Goal: Navigation & Orientation: Find specific page/section

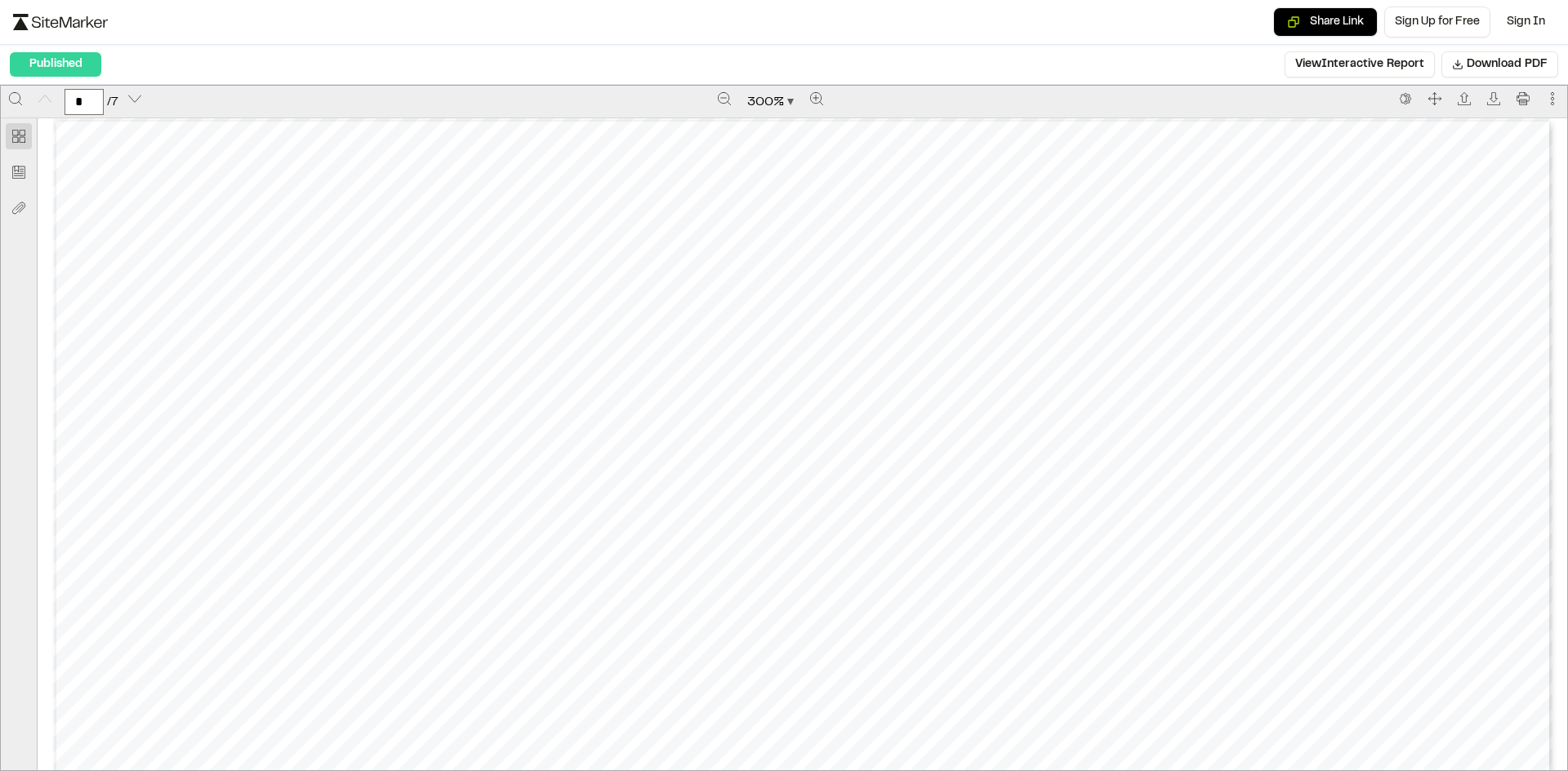
scroll to position [163, 0]
click at [716, 88] on button "Zoom out" at bounding box center [724, 98] width 26 height 26
click at [716, 88] on button "Zoom out" at bounding box center [725, 98] width 26 height 26
click at [716, 88] on button "Zoom out" at bounding box center [725, 98] width 26 height 26
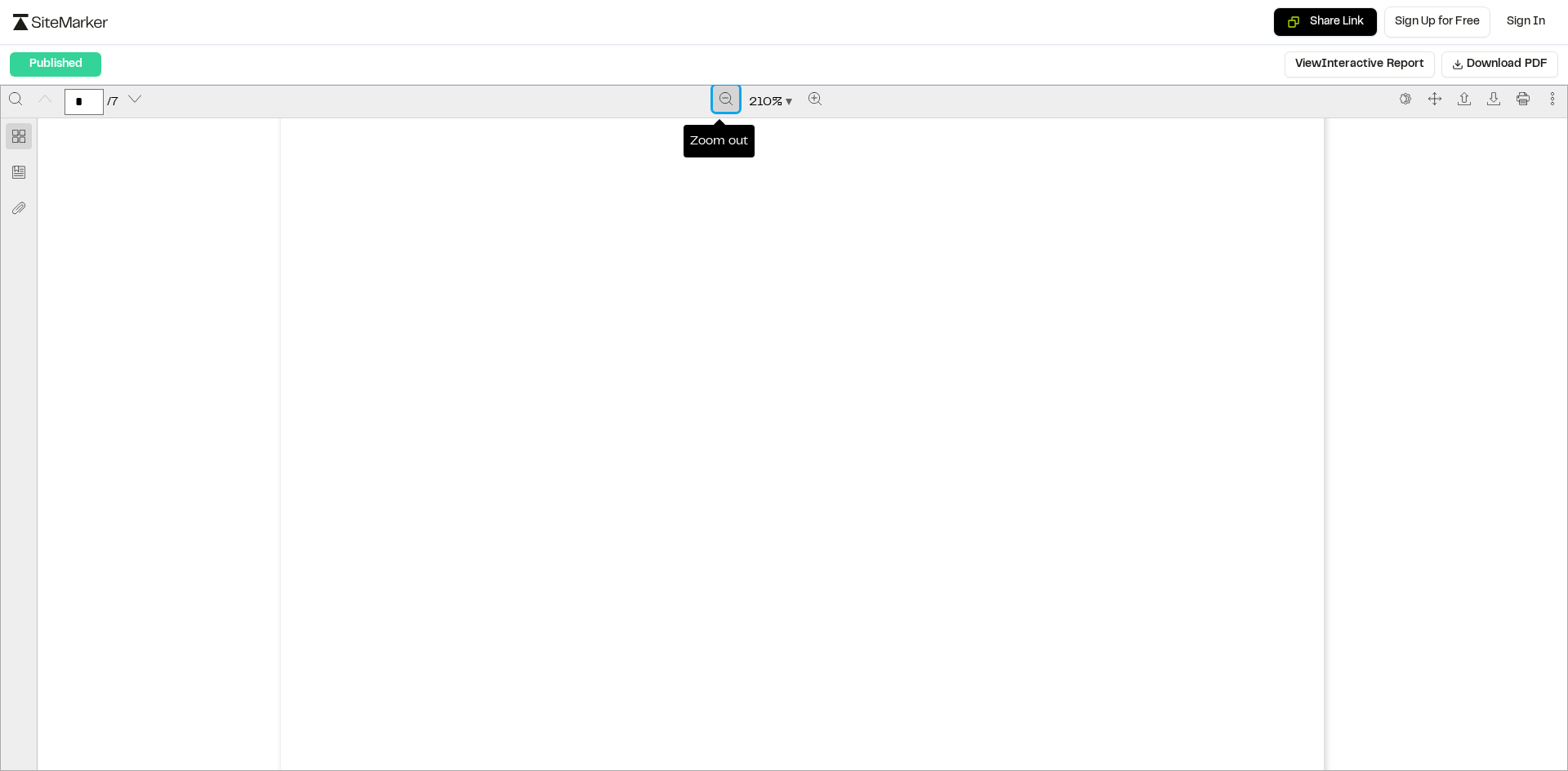
click at [716, 88] on button "Zoom out" at bounding box center [725, 98] width 26 height 26
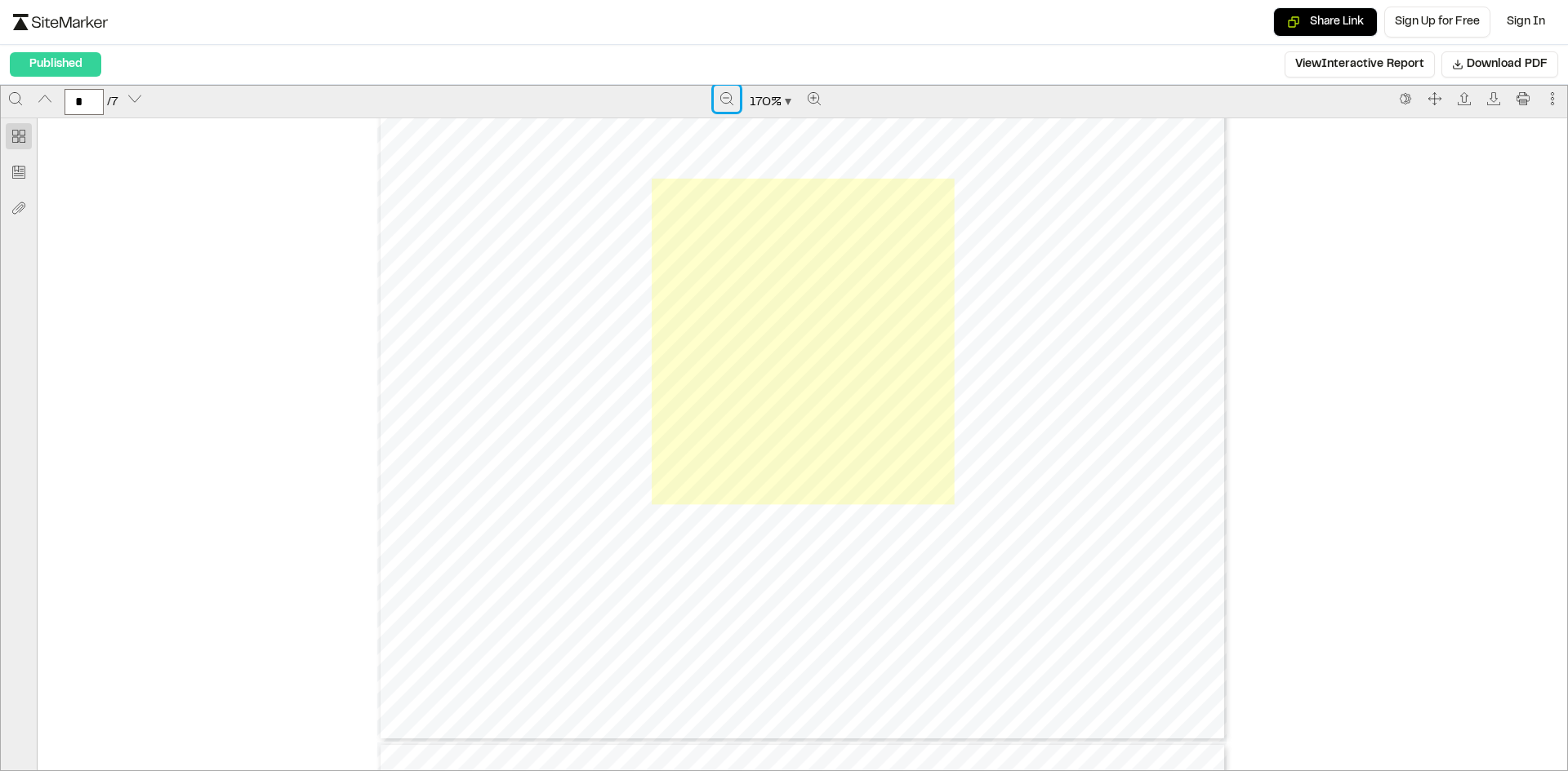
scroll to position [6133, 0]
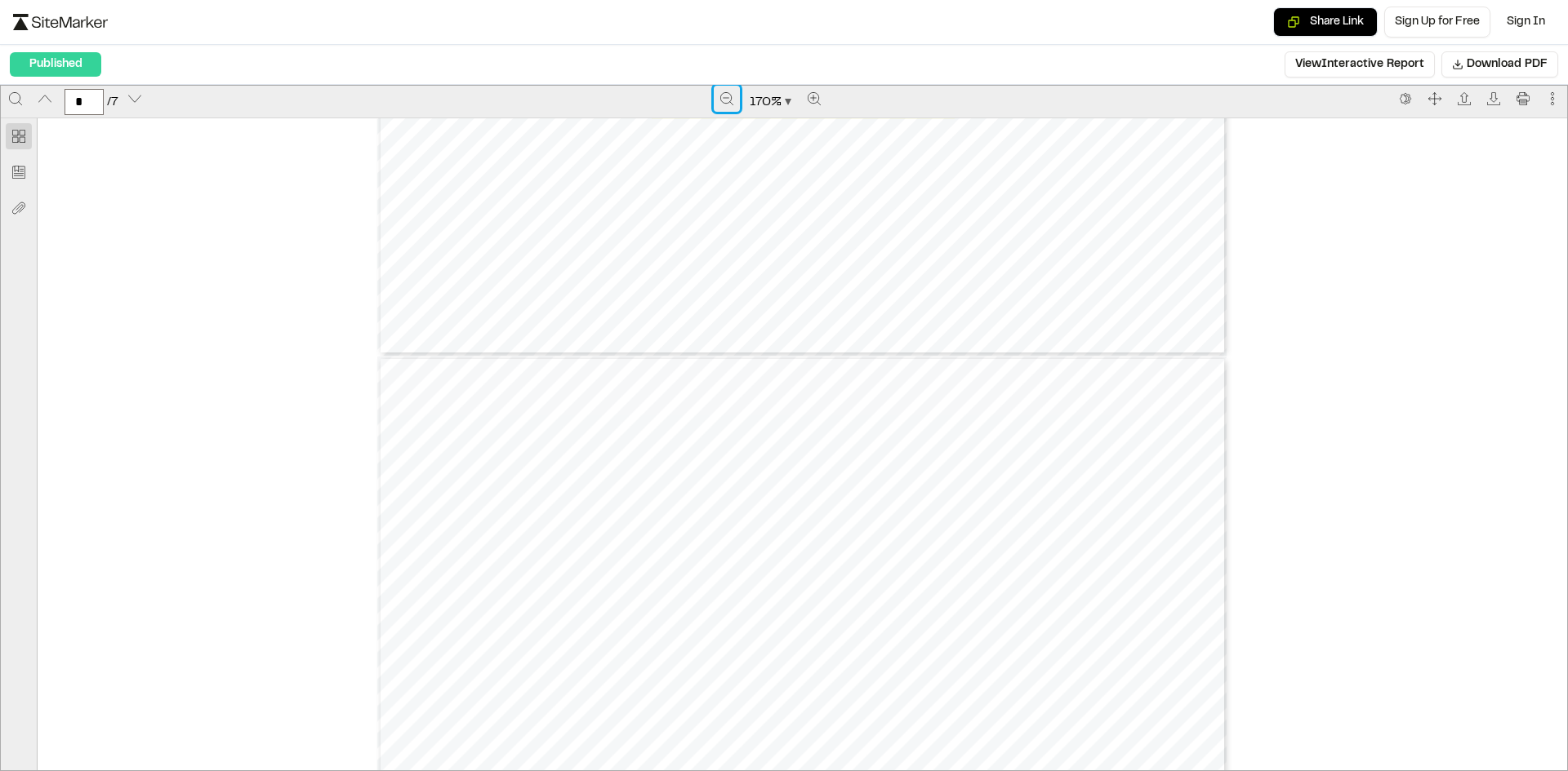
type input "*"
click at [721, 93] on icon "Zoom out" at bounding box center [726, 98] width 13 height 13
click at [716, 93] on button "Zoom out" at bounding box center [727, 98] width 26 height 26
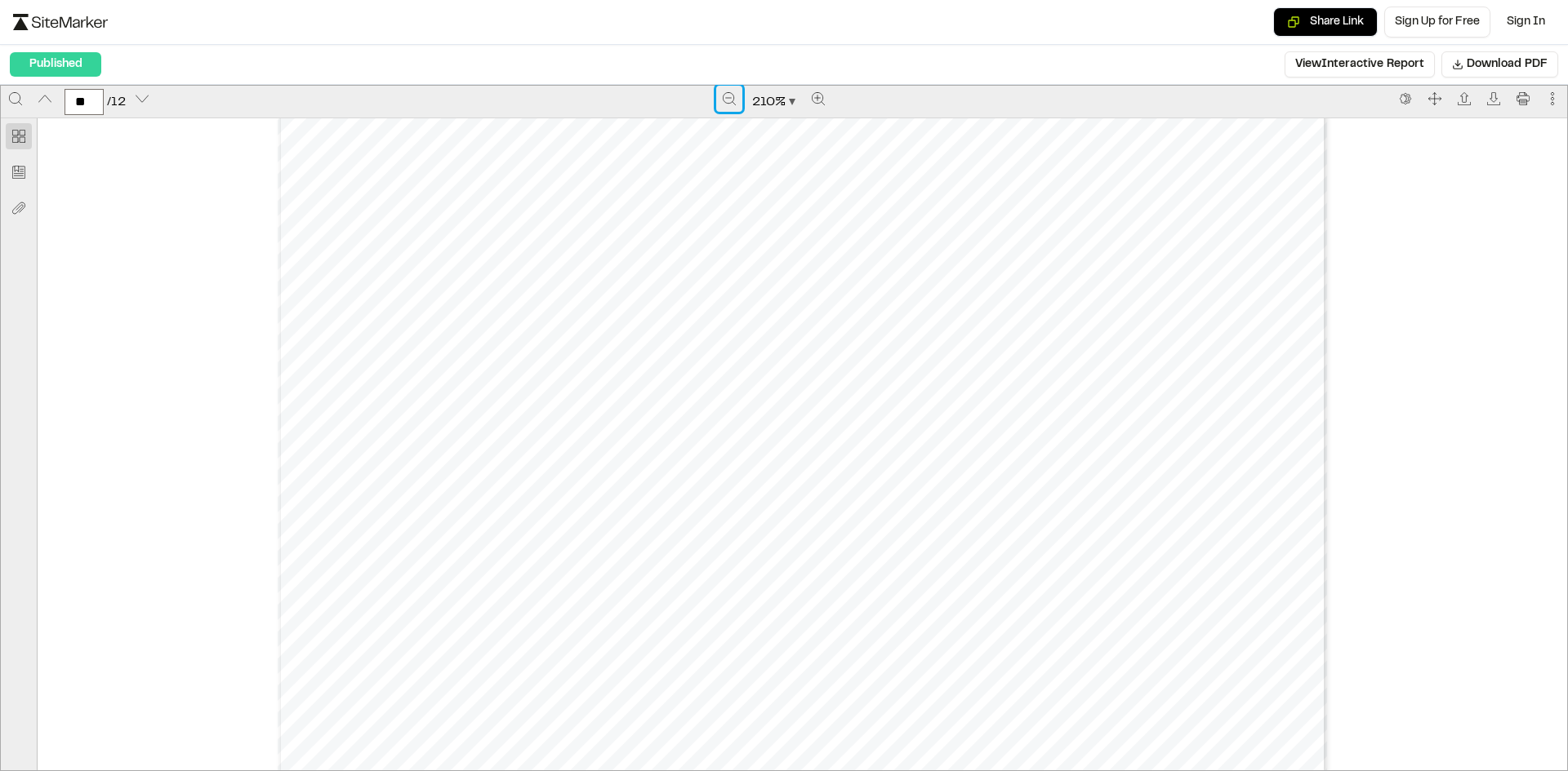
scroll to position [14202, 0]
type input "**"
